Goal: Communication & Community: Answer question/provide support

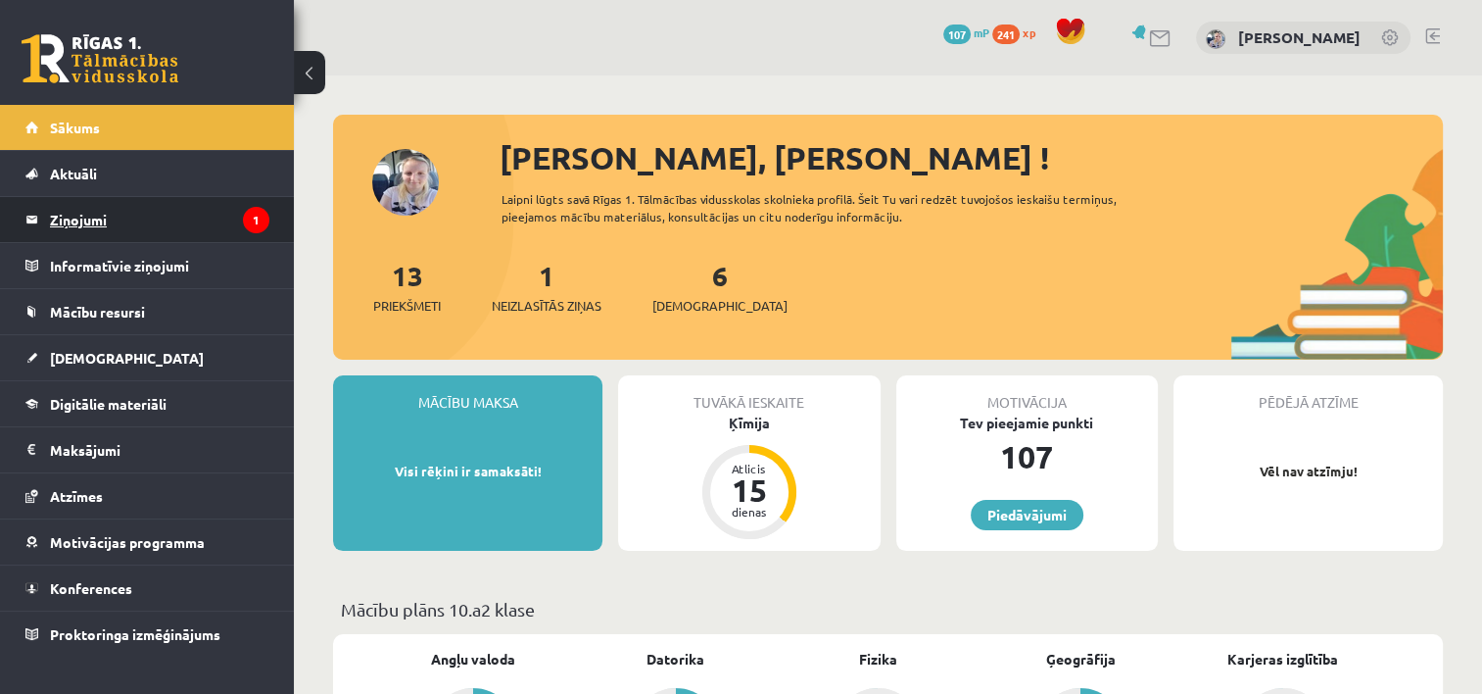
click at [122, 224] on legend "Ziņojumi 1" at bounding box center [159, 219] width 219 height 45
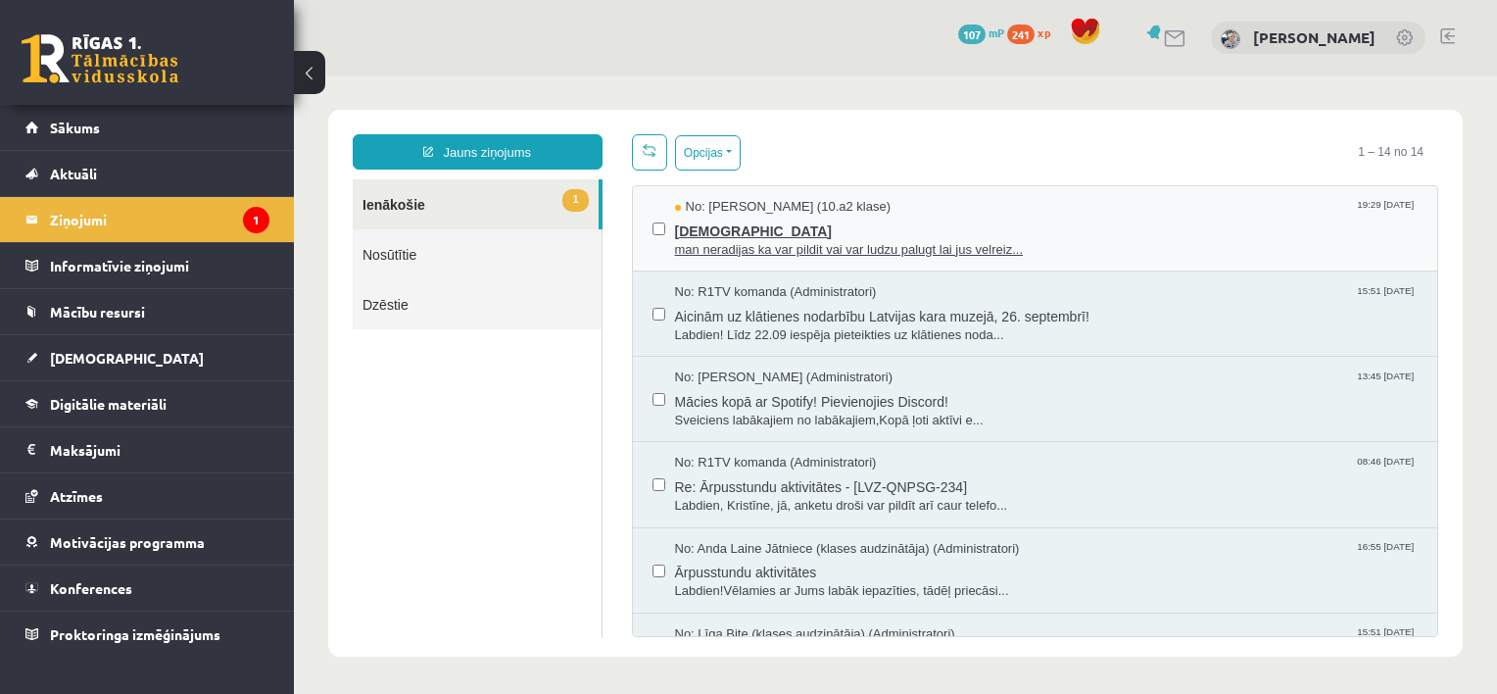
click at [791, 241] on span "man neradijas ka var pildit vai var ludzu palugt lai jus velreiz..." at bounding box center [1046, 250] width 743 height 19
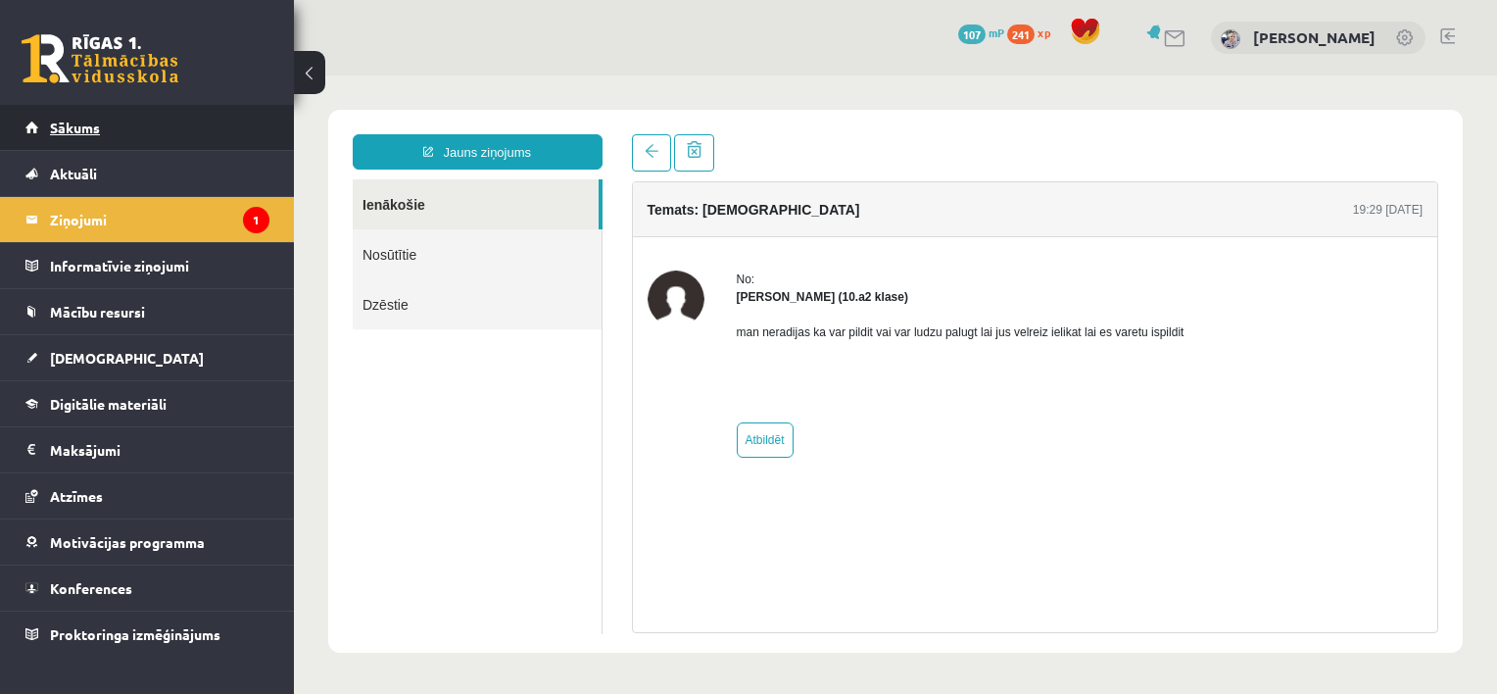
click at [109, 129] on link "Sākums" at bounding box center [147, 127] width 244 height 45
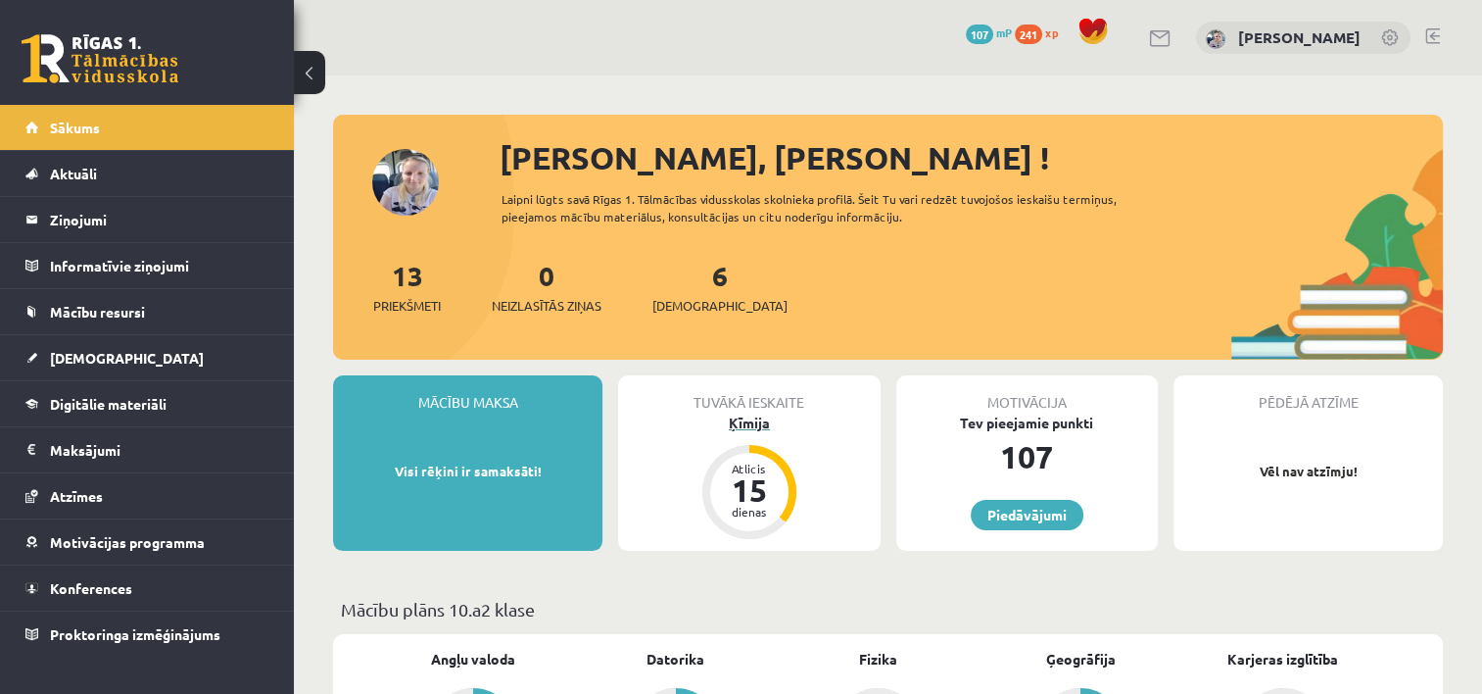
click at [752, 491] on div "15" at bounding box center [749, 489] width 59 height 31
